Goal: Transaction & Acquisition: Book appointment/travel/reservation

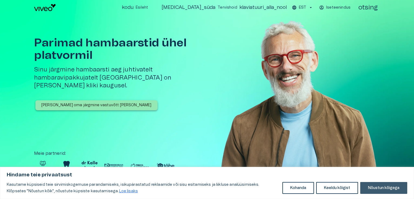
click at [388, 189] on font "Nõustun kõigega" at bounding box center [383, 188] width 31 height 4
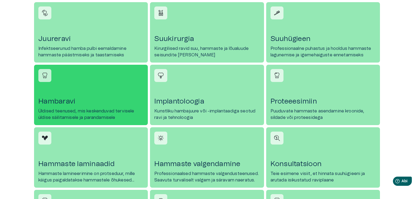
click at [65, 99] on font "Hambaravi" at bounding box center [56, 101] width 37 height 7
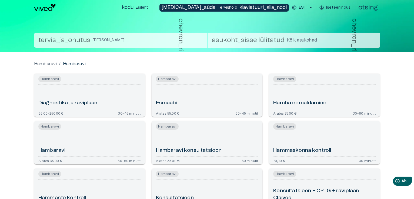
click at [191, 88] on div "Esmaabi" at bounding box center [207, 97] width 102 height 20
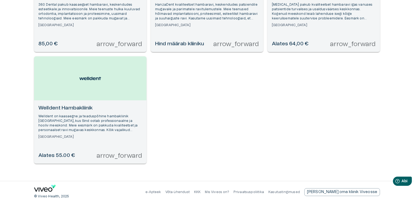
scroll to position [140, 0]
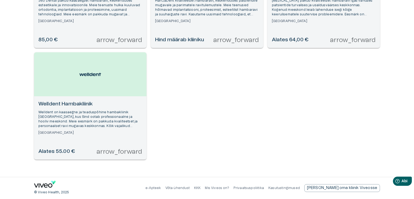
click at [103, 139] on div "Welldent Hambakliinik Welldent on kaasaegne ja teaduspõhine hambakliinik Tallin…" at bounding box center [90, 127] width 112 height 63
